Goal: Understand process/instructions: Learn how to perform a task or action

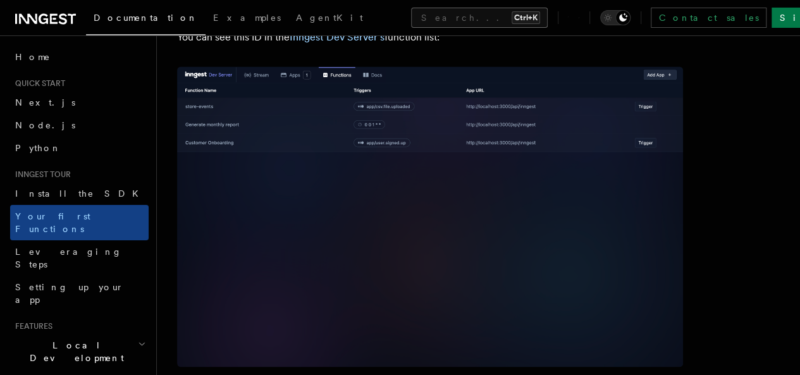
scroll to position [772, 0]
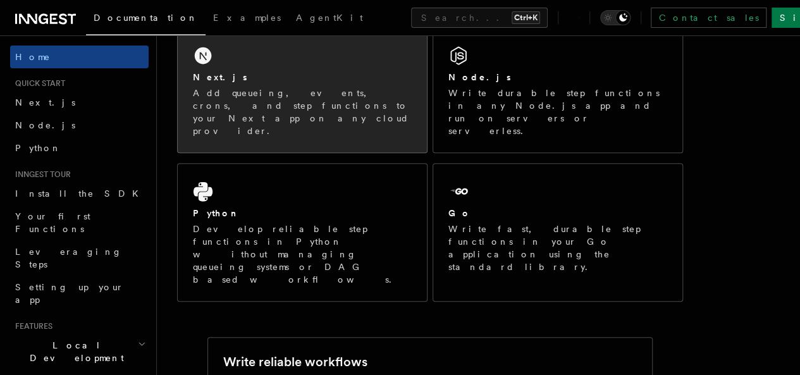
click at [258, 108] on p "Add queueing, events, crons, and step functions to your Next app on any cloud p…" at bounding box center [302, 112] width 219 height 51
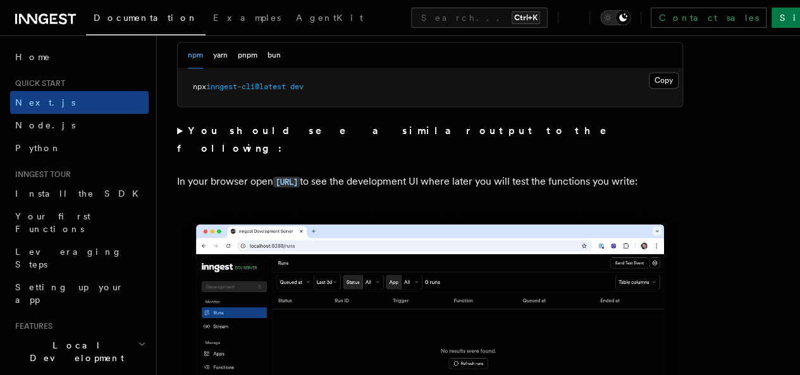
scroll to position [974, 0]
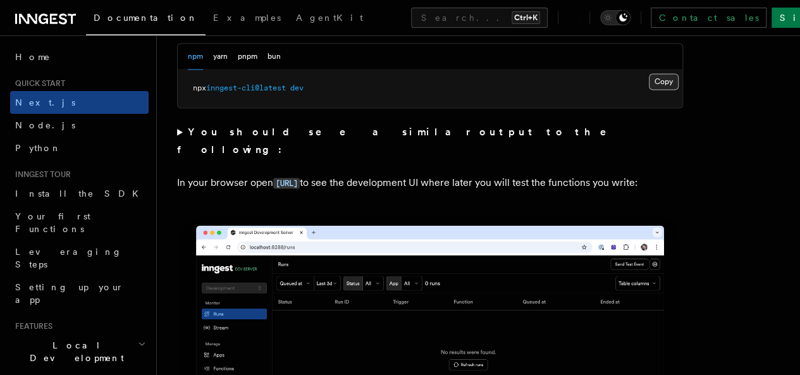
click at [649, 90] on button "Copy Copied" at bounding box center [664, 81] width 30 height 16
